Goal: Information Seeking & Learning: Learn about a topic

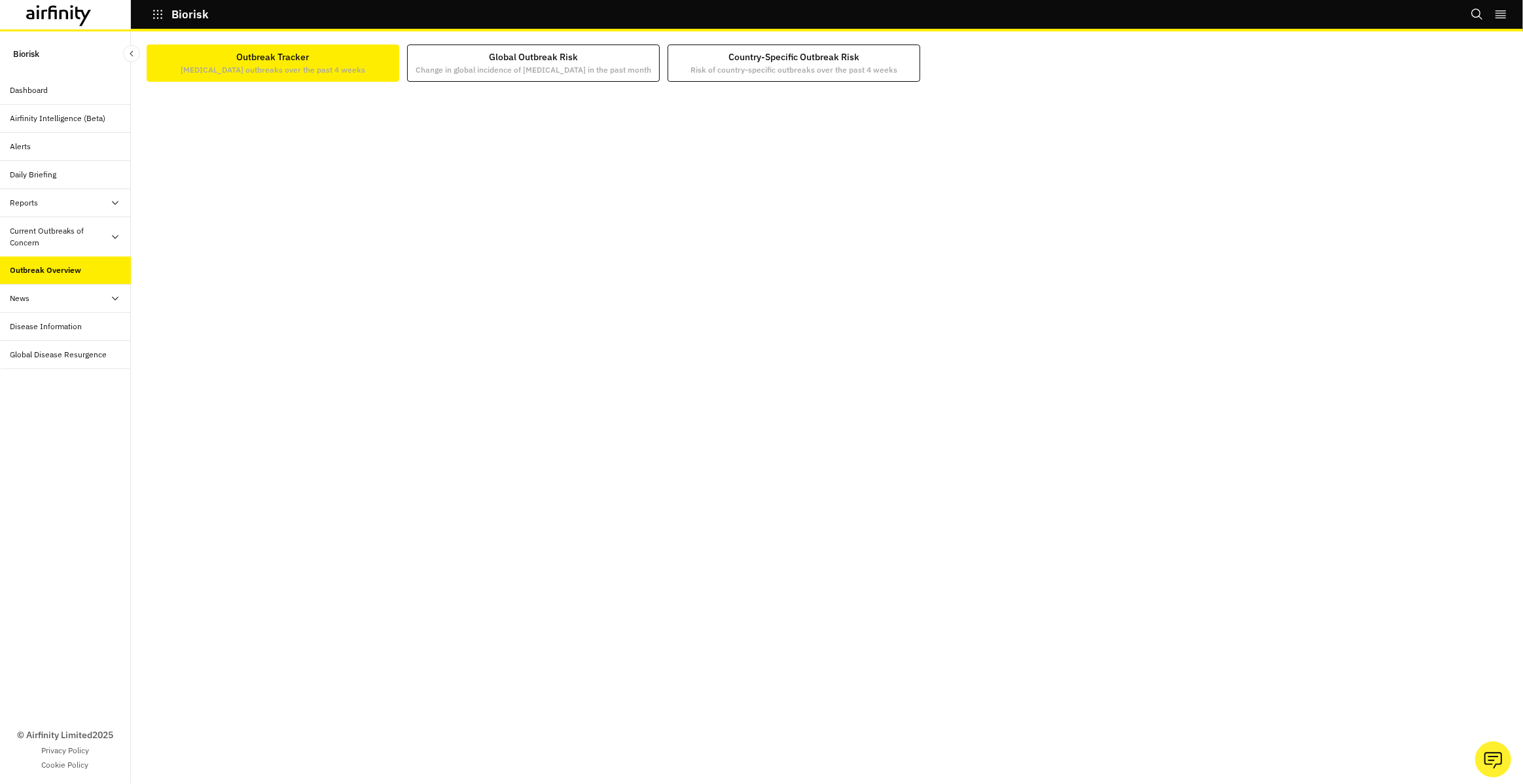
click at [63, 248] on div "Current Outbreaks of Concern" at bounding box center [65, 237] width 131 height 40
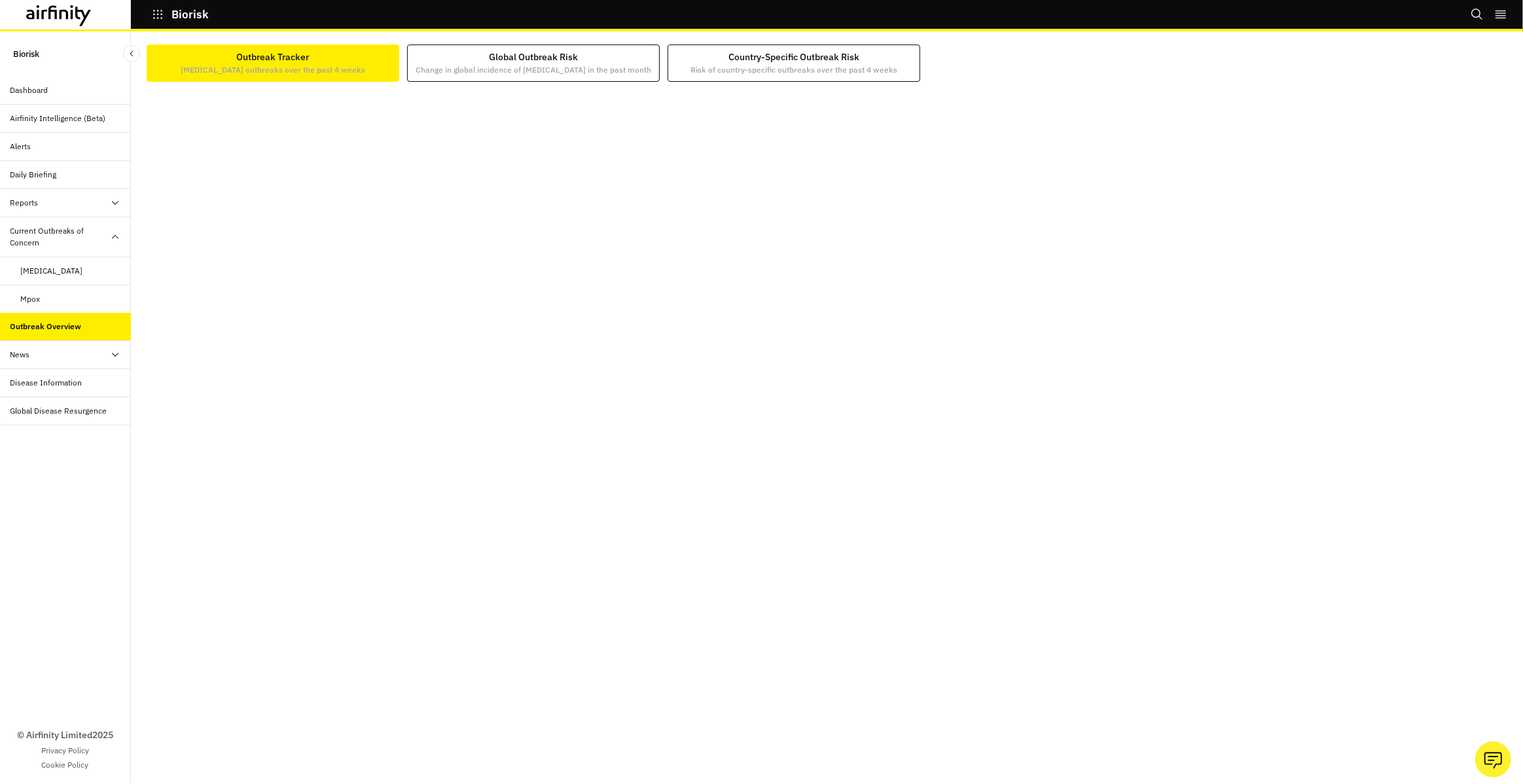
click at [83, 276] on div "[MEDICAL_DATA]" at bounding box center [75, 271] width 110 height 12
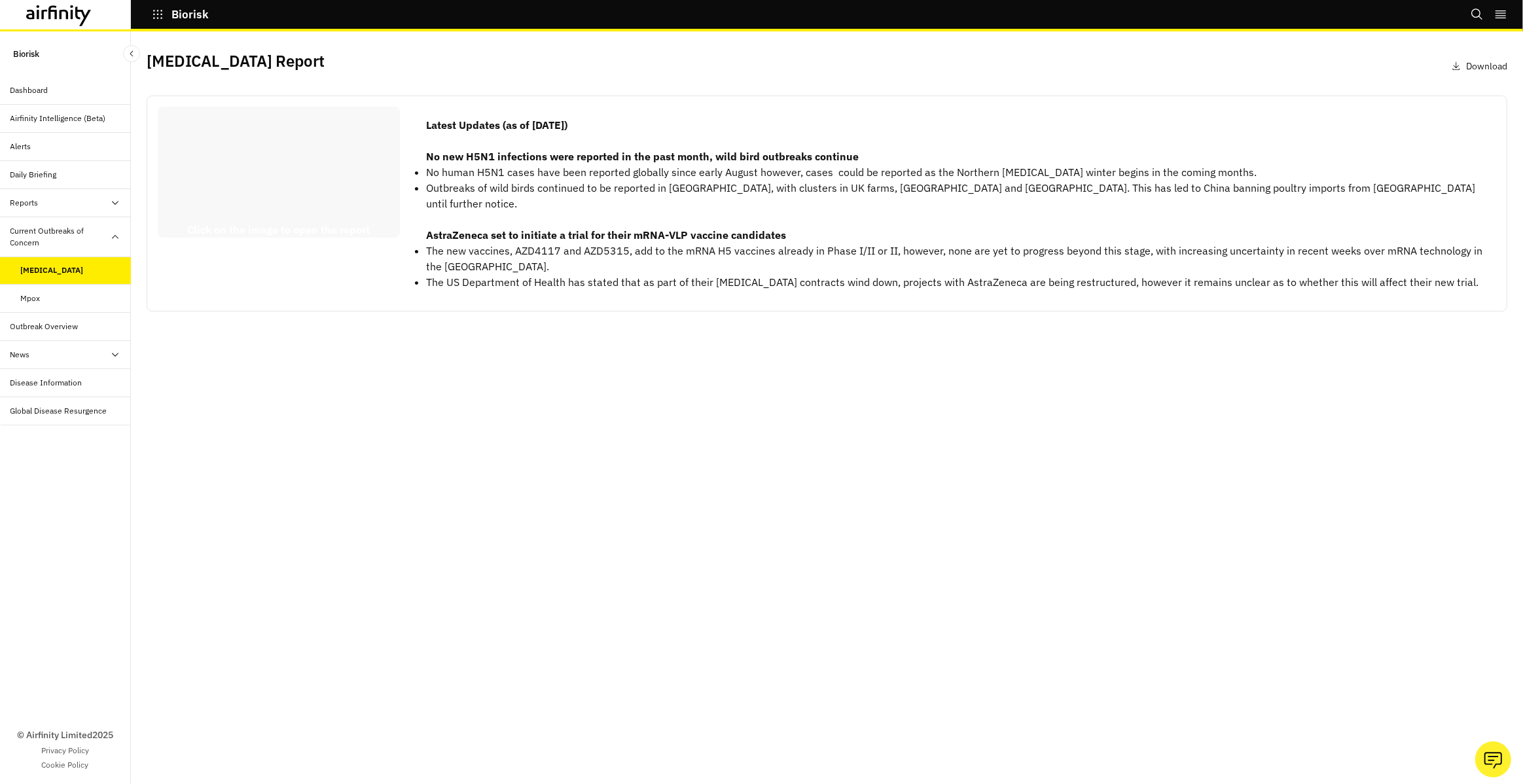
click at [83, 299] on div "Mpox" at bounding box center [75, 298] width 110 height 12
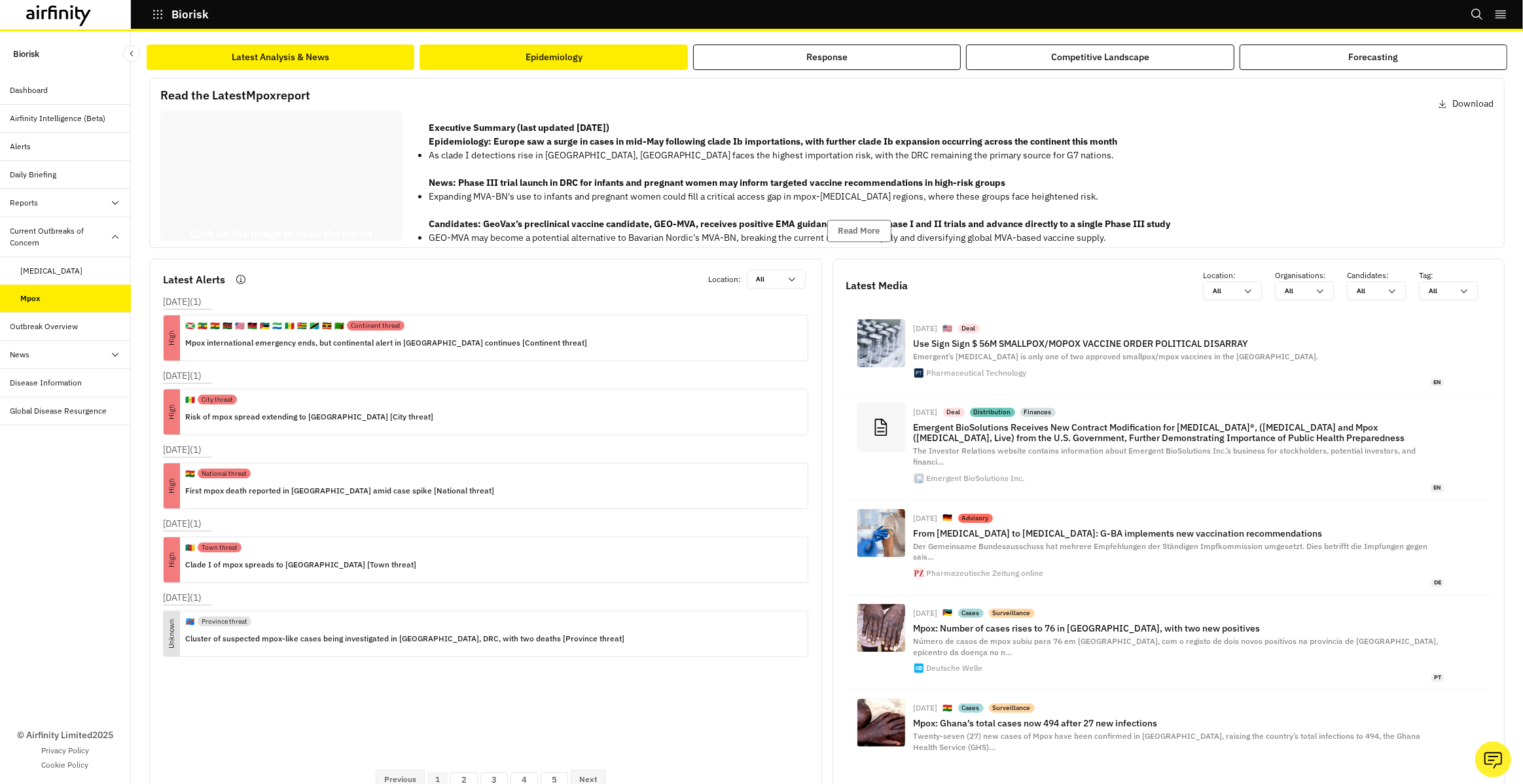
click at [559, 57] on div "Epidemiology" at bounding box center [554, 57] width 57 height 14
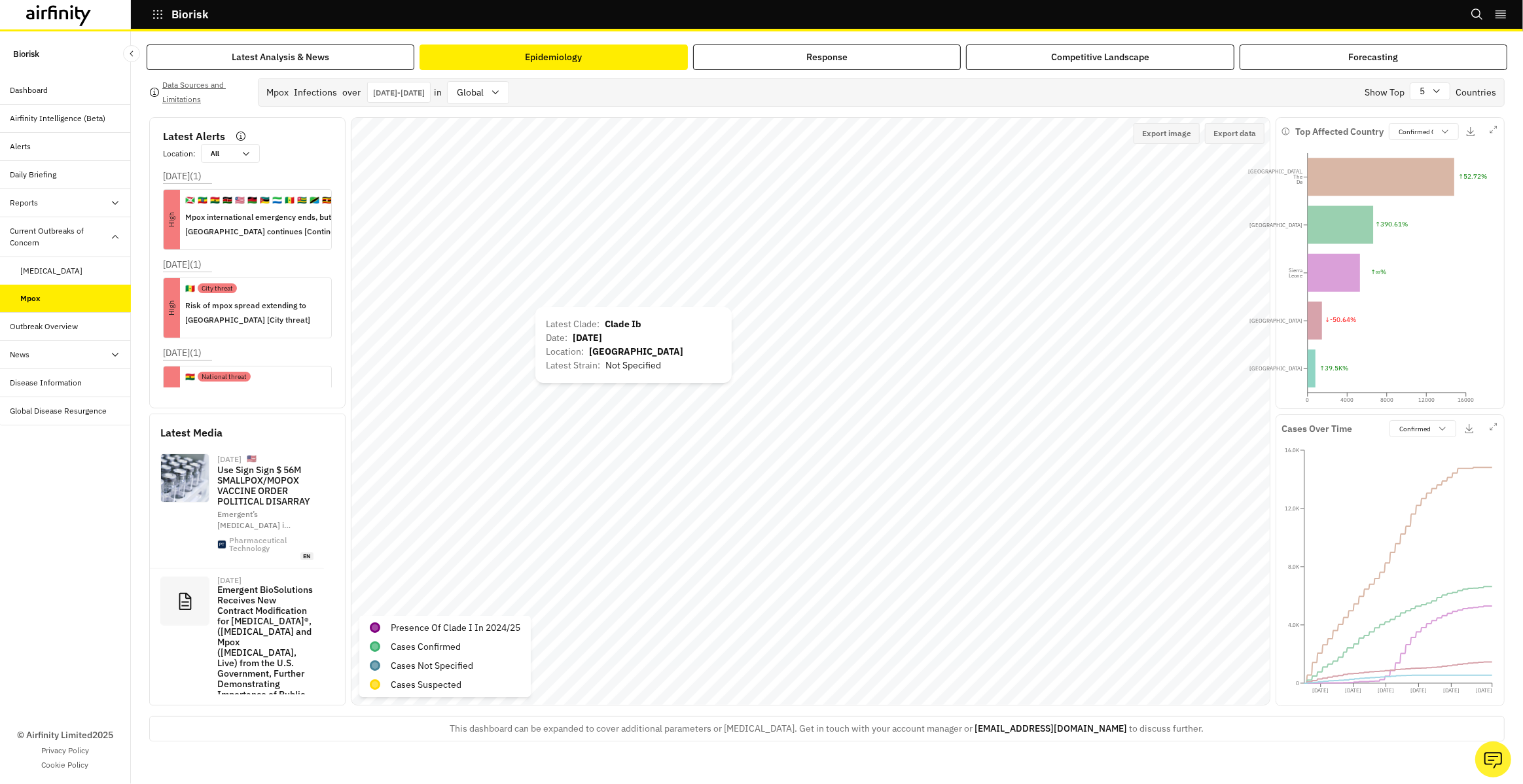
click at [536, 309] on div "Latest Clade : Clade Ib Date : [DATE] Location : [GEOGRAPHIC_DATA] Latest Strai…" at bounding box center [633, 345] width 196 height 76
click at [536, 305] on div "Latest Clade : Clade Ib Date : [DATE] Location : [GEOGRAPHIC_DATA] Latest Strai…" at bounding box center [632, 340] width 196 height 76
